Goal: Find specific page/section: Find specific page/section

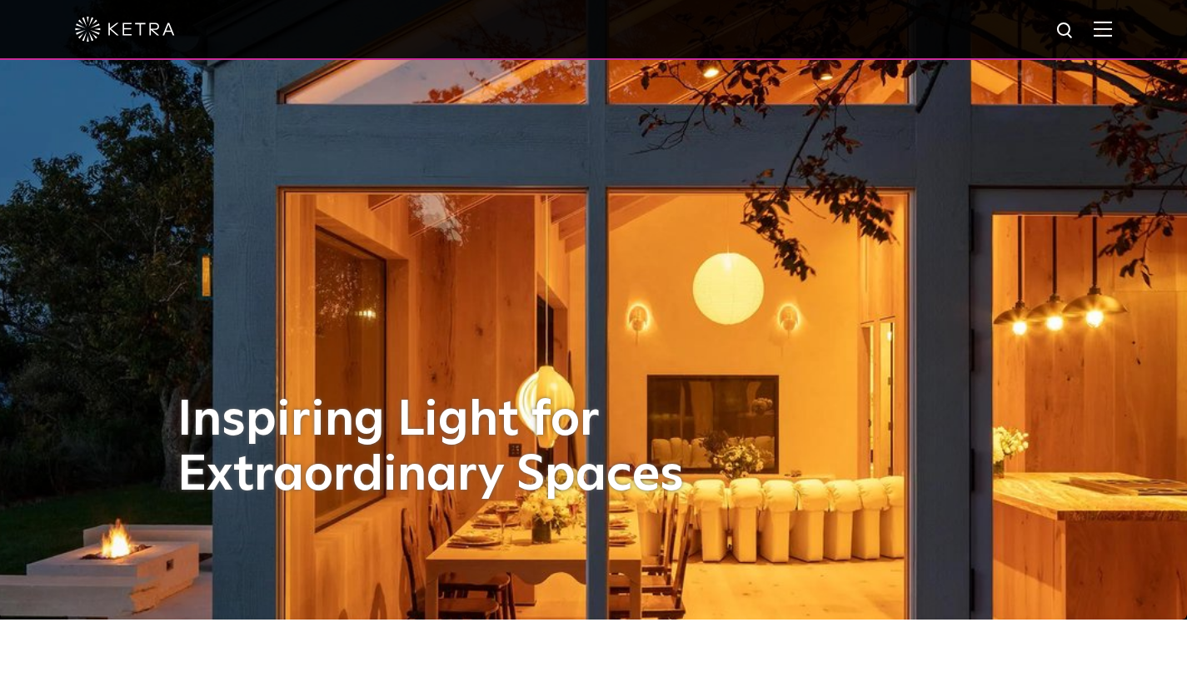
scroll to position [68, 0]
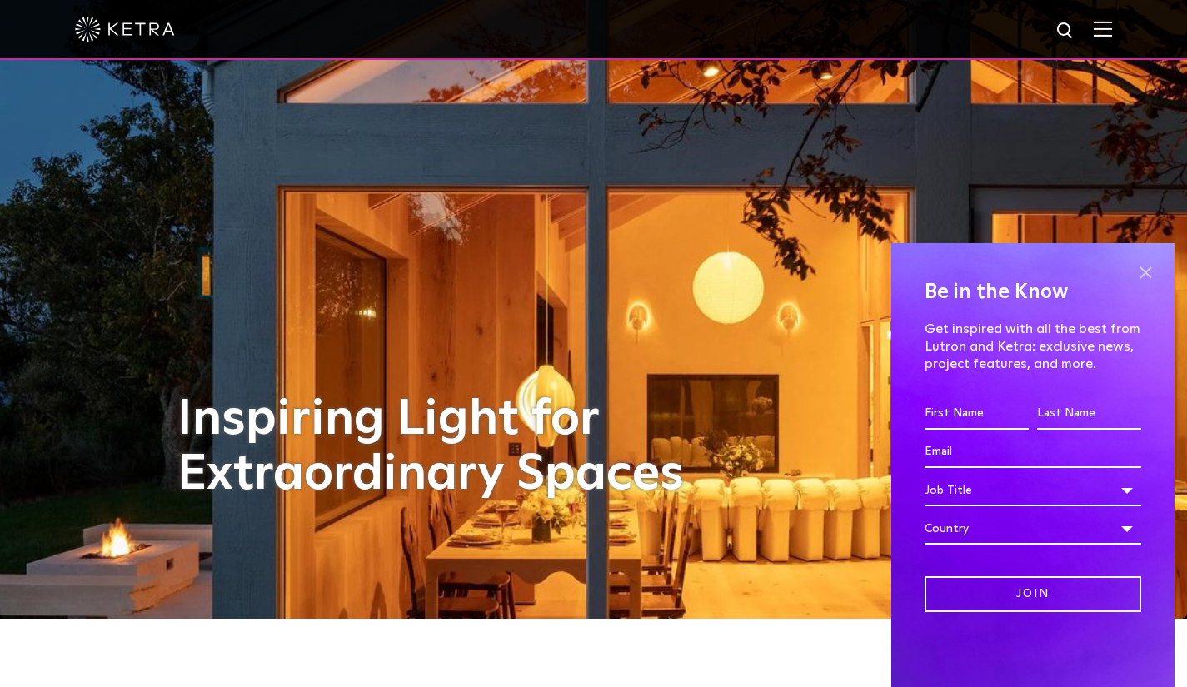
click at [1145, 271] on span at bounding box center [1145, 272] width 25 height 25
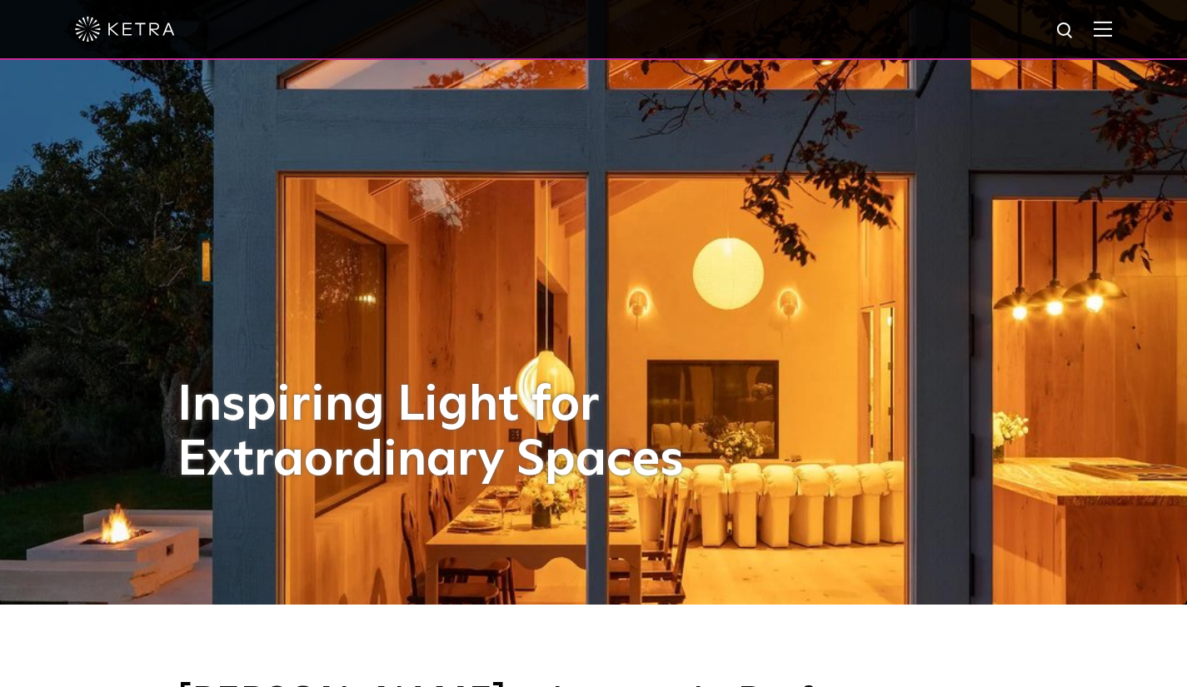
scroll to position [0, 0]
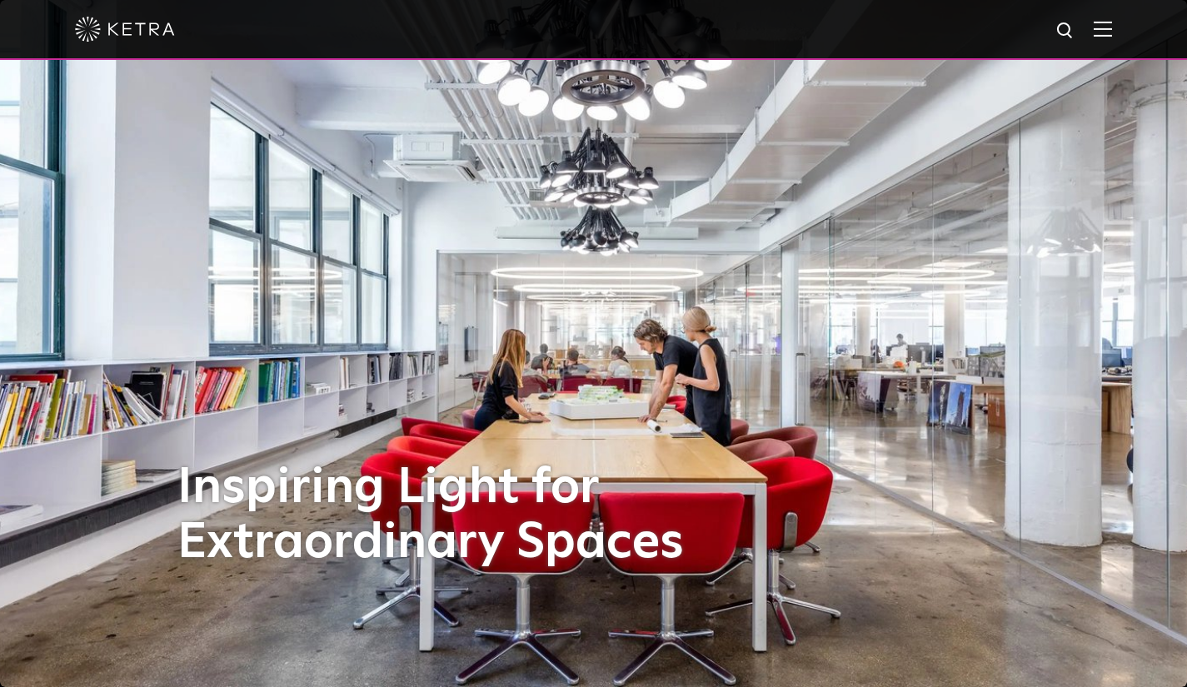
click at [1125, 28] on div at bounding box center [593, 30] width 1187 height 60
click at [1112, 28] on img at bounding box center [1103, 29] width 18 height 16
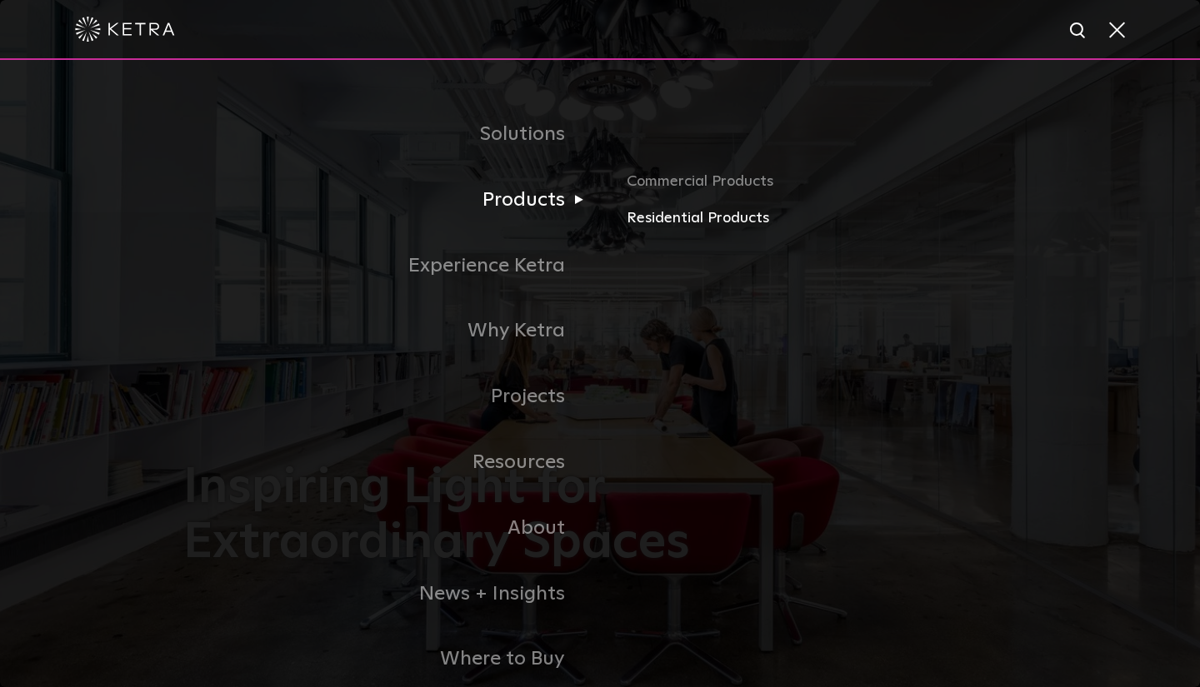
click at [677, 218] on link "Residential Products" at bounding box center [822, 219] width 390 height 24
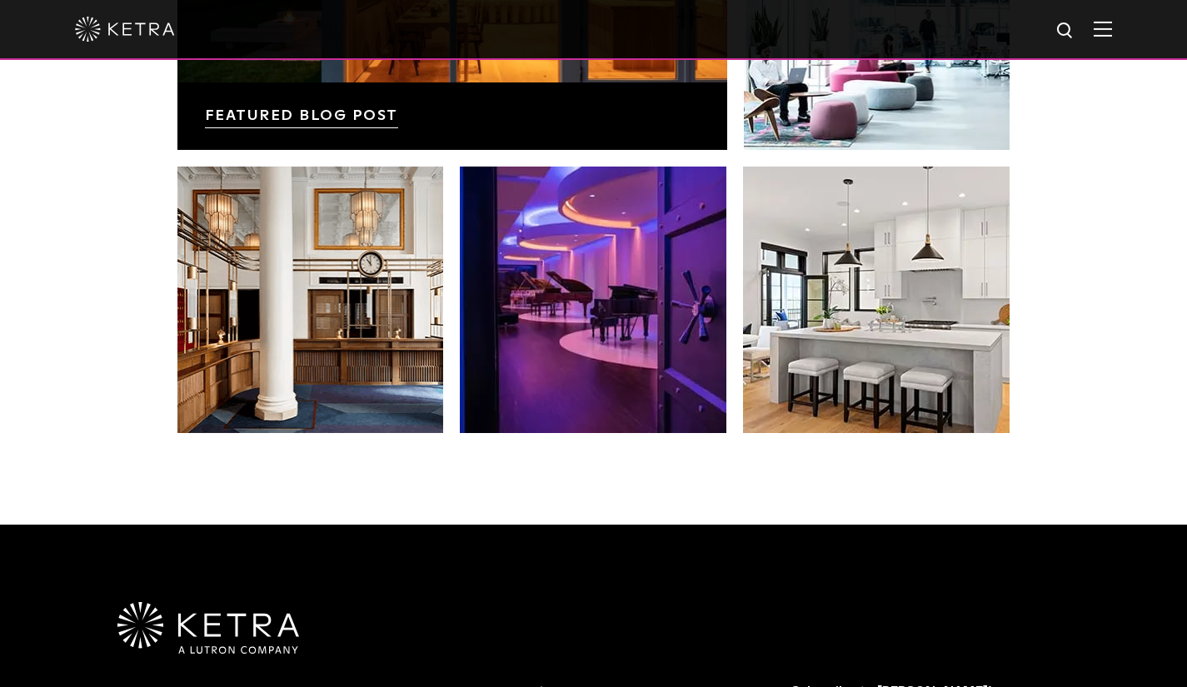
scroll to position [3178, 0]
